Goal: Task Accomplishment & Management: Use online tool/utility

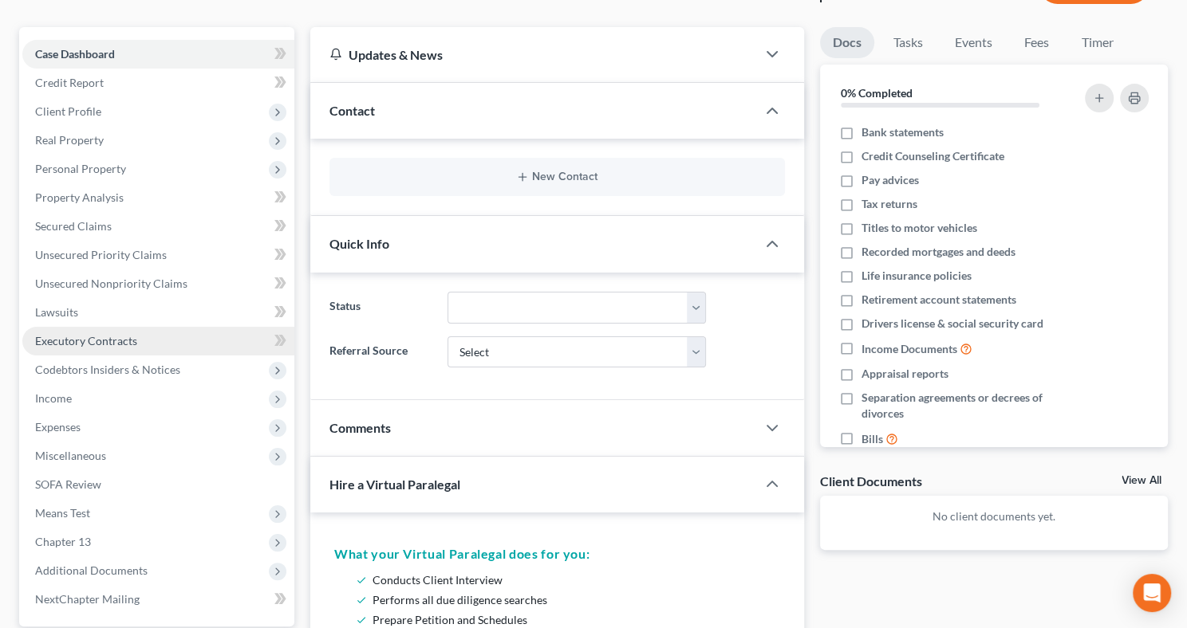
scroll to position [477, 0]
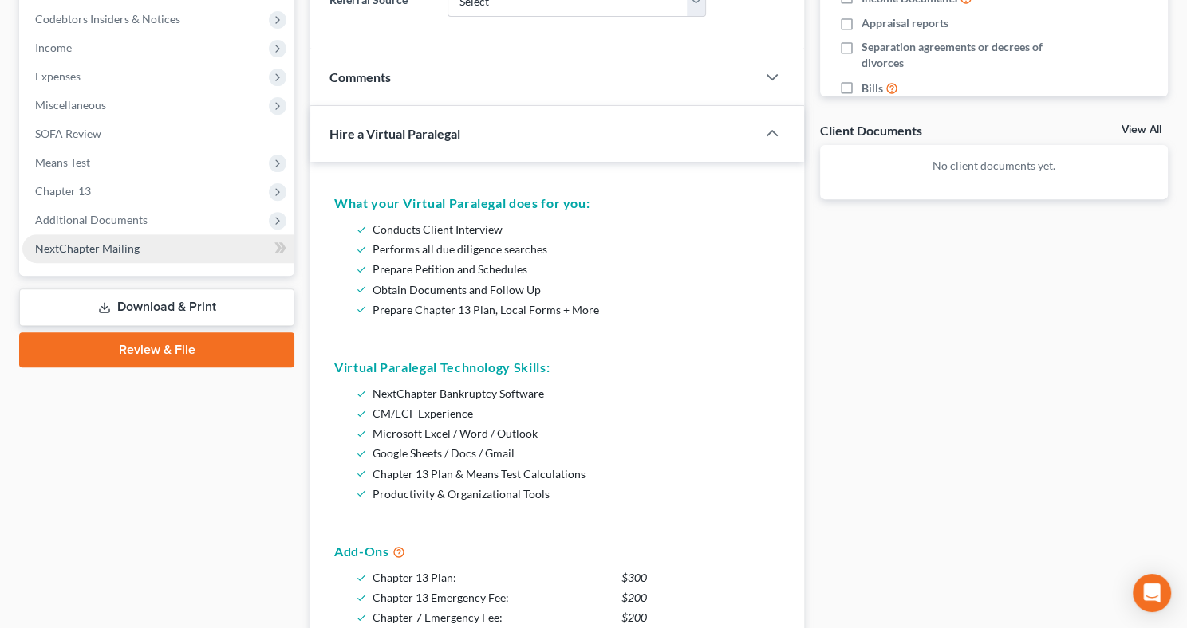
click at [128, 252] on span "NextChapter Mailing" at bounding box center [87, 249] width 104 height 14
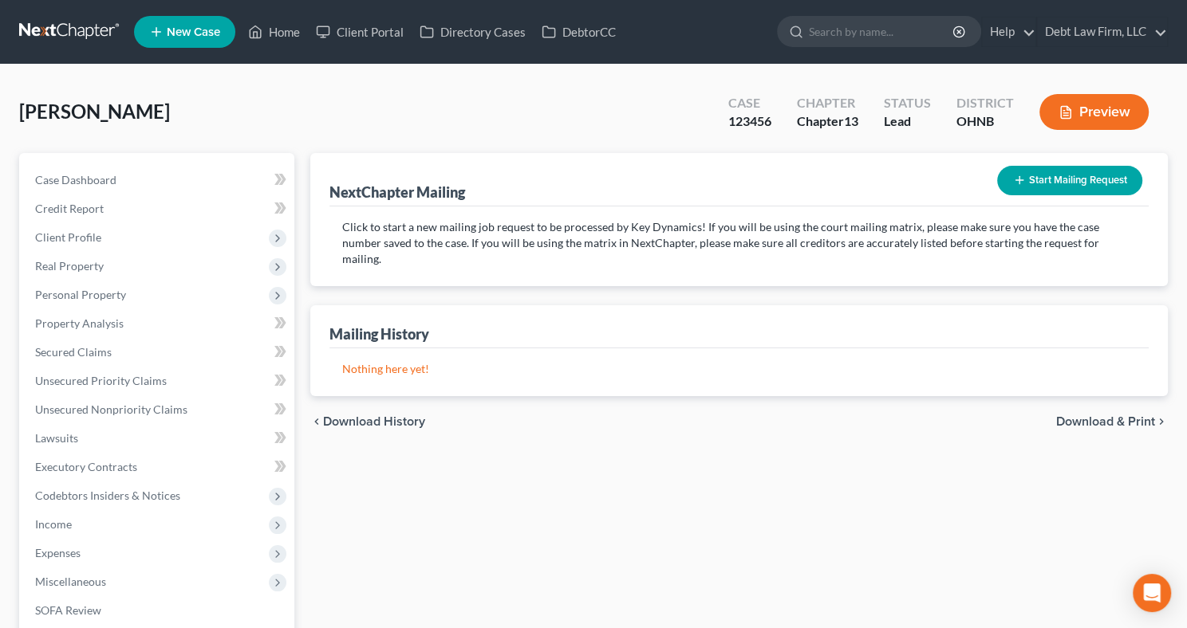
click at [1080, 180] on button "Start Mailing Request" at bounding box center [1069, 181] width 145 height 30
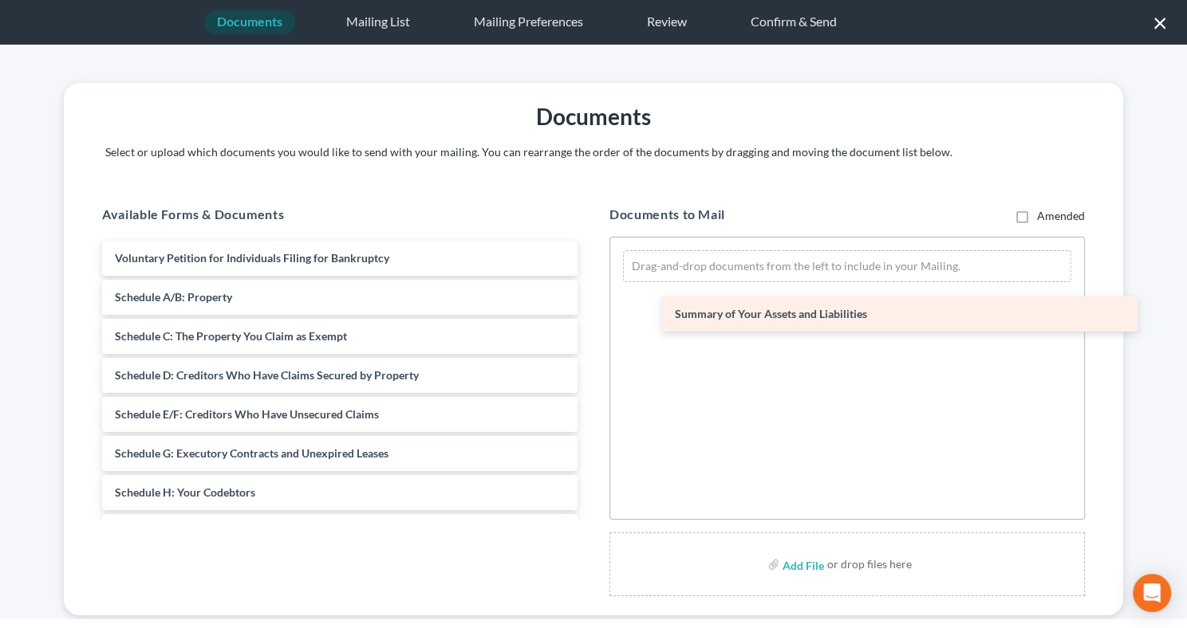
drag, startPoint x: 222, startPoint y: 305, endPoint x: 801, endPoint y: 320, distance: 578.3
click at [590, 321] on div "Summary of Your Assets and Liabilities Voluntary Petition for Individuals Filin…" at bounding box center [339, 551] width 501 height 621
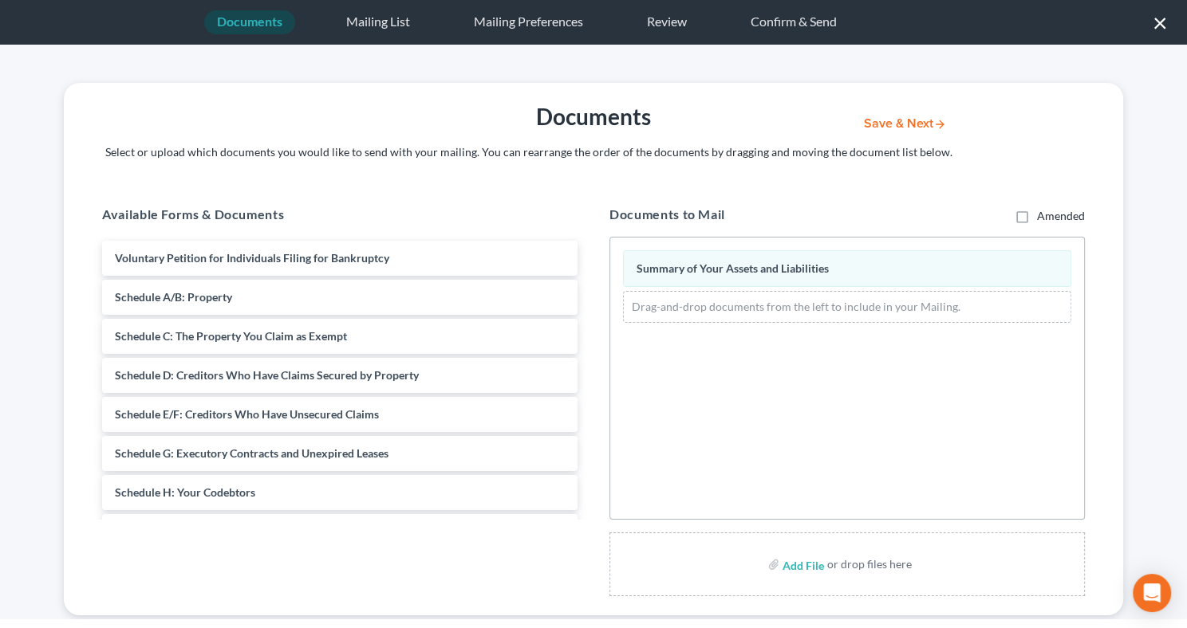
scroll to position [34, 0]
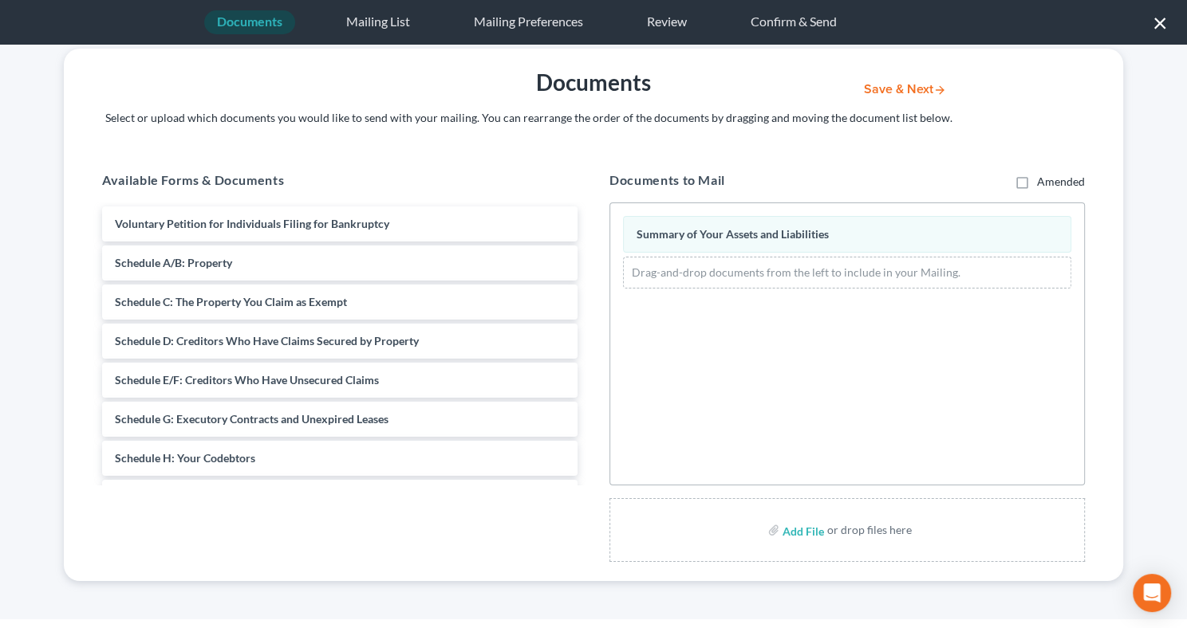
click at [915, 94] on button "Save & Next" at bounding box center [905, 90] width 108 height 14
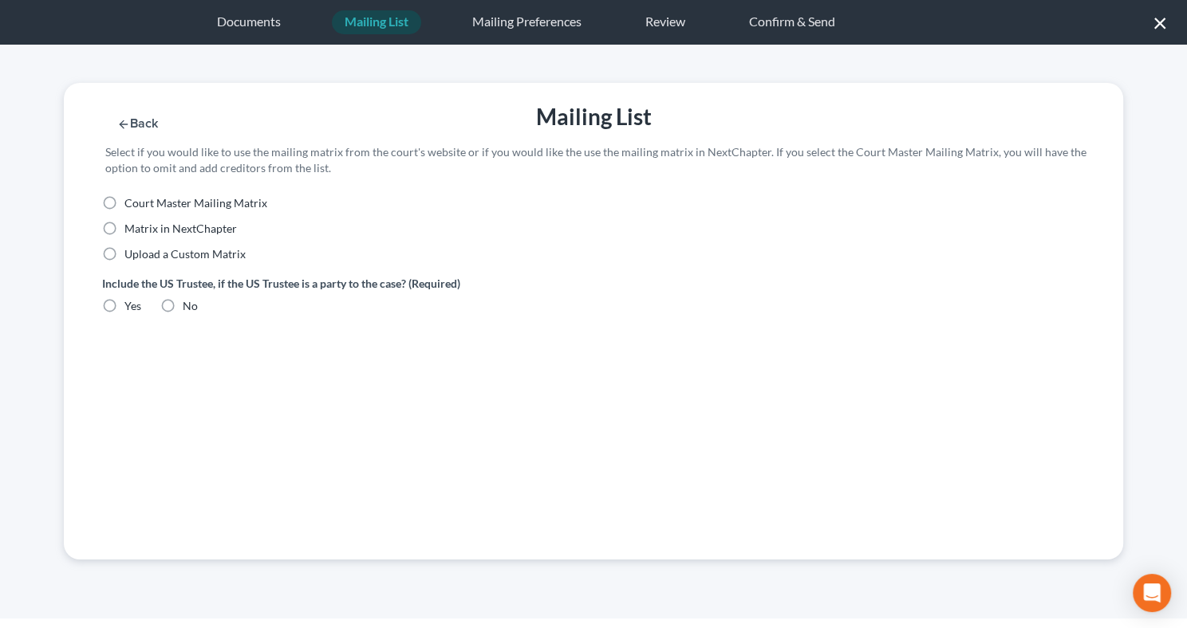
click at [124, 254] on label "Upload a Custom Matrix" at bounding box center [184, 254] width 121 height 16
click at [131, 254] on input "Upload a Custom Matrix" at bounding box center [136, 251] width 10 height 10
radio input "true"
click at [171, 384] on button "Import CSV" at bounding box center [150, 378] width 96 height 30
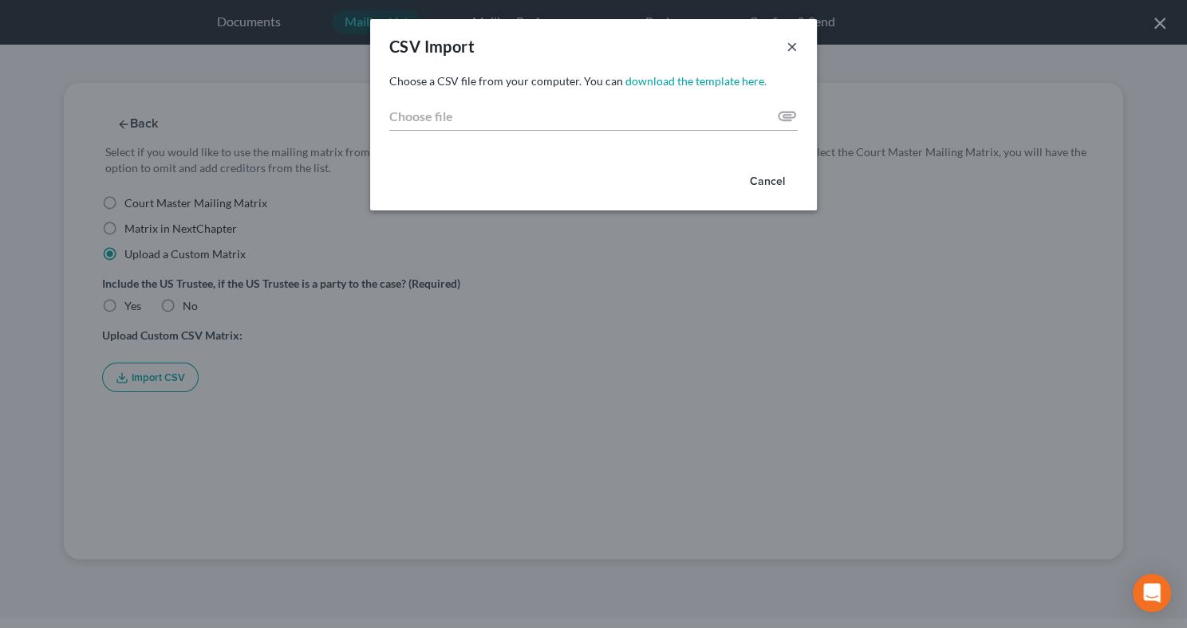
click at [793, 46] on button "×" at bounding box center [791, 46] width 11 height 19
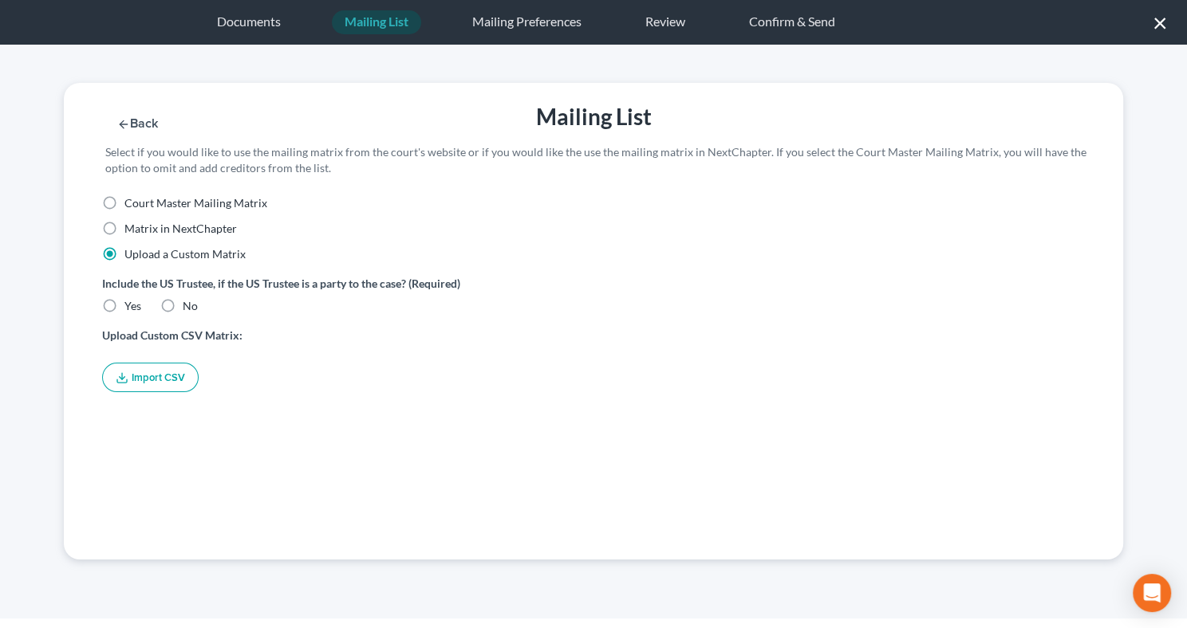
click at [124, 308] on label "Yes" at bounding box center [132, 306] width 17 height 16
click at [131, 308] on input "Yes" at bounding box center [136, 303] width 10 height 10
radio input "true"
click at [139, 388] on button "Import CSV" at bounding box center [150, 378] width 96 height 30
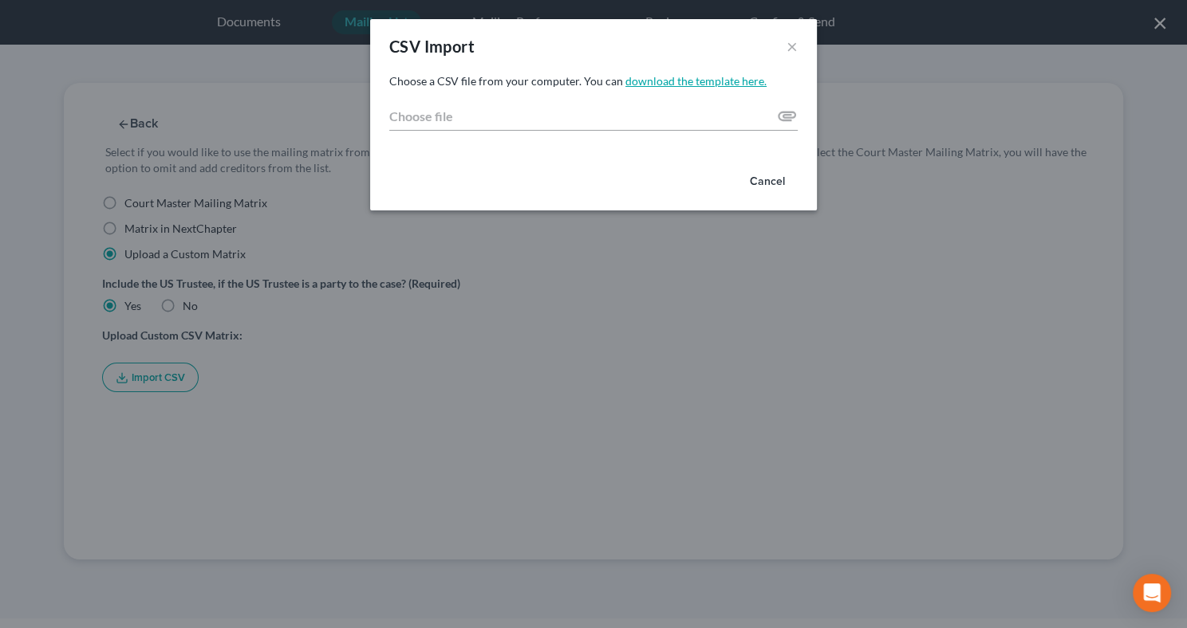
click at [674, 82] on link "download the template here." at bounding box center [695, 81] width 141 height 14
click at [931, 76] on div "CSV Import × Choose a CSV file from your computer. You can download the templat…" at bounding box center [593, 314] width 1187 height 628
